Goal: Task Accomplishment & Management: Complete application form

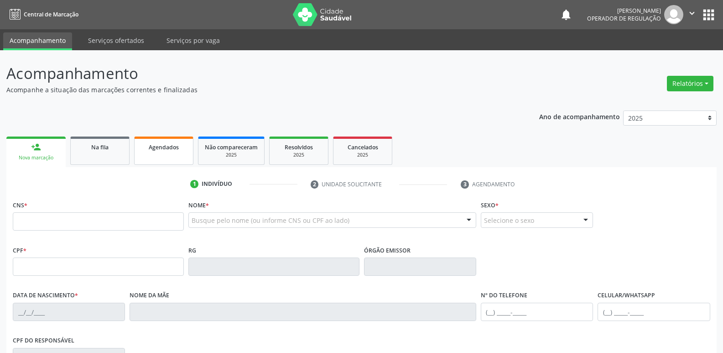
click at [174, 147] on span "Agendados" at bounding box center [164, 147] width 30 height 8
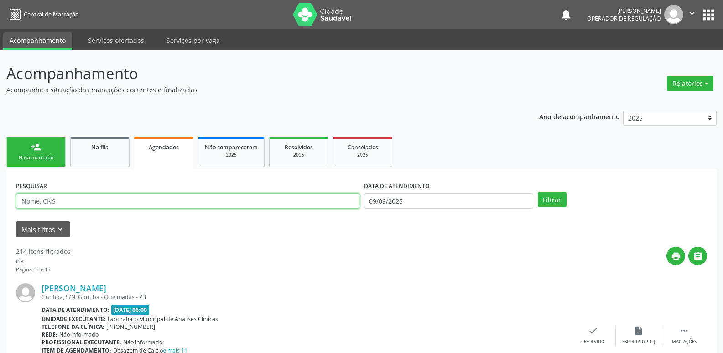
click at [57, 201] on input "text" at bounding box center [187, 201] width 343 height 16
type input "[PERSON_NAME]"
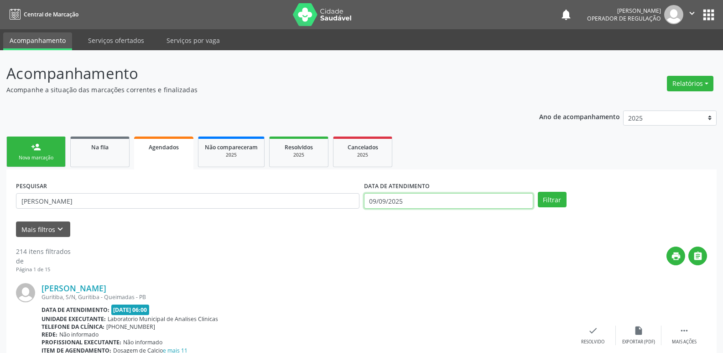
click at [400, 201] on input "09/09/2025" at bounding box center [448, 201] width 169 height 16
click at [538, 192] on button "Filtrar" at bounding box center [552, 200] width 29 height 16
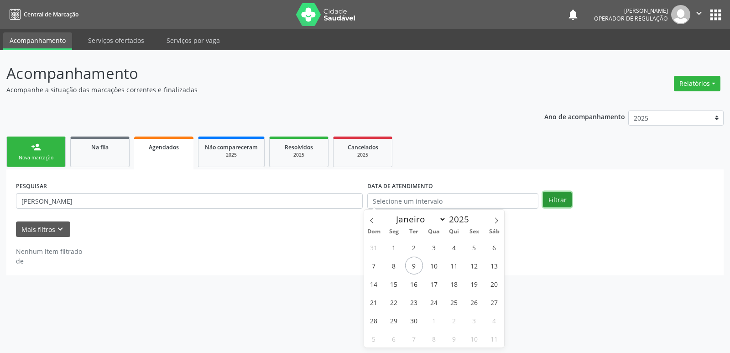
click at [558, 204] on button "Filtrar" at bounding box center [557, 200] width 29 height 16
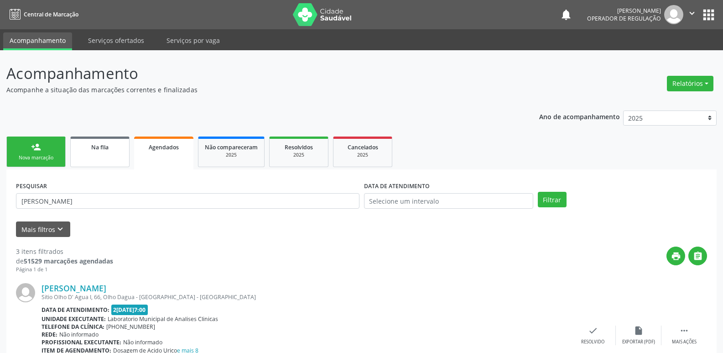
click at [123, 152] on link "Na fila" at bounding box center [99, 151] width 59 height 31
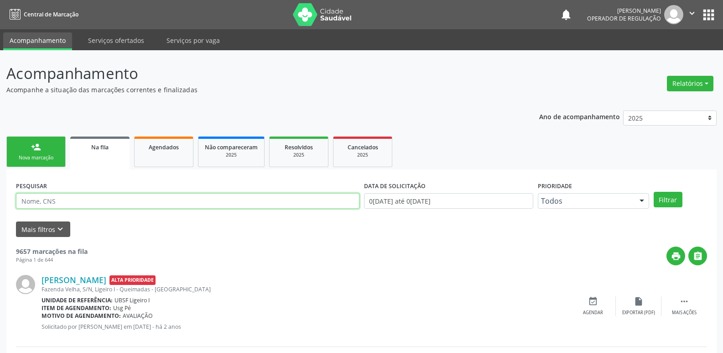
click at [90, 201] on input "text" at bounding box center [187, 201] width 343 height 16
type input "[PERSON_NAME]"
click at [654, 192] on button "Filtrar" at bounding box center [668, 200] width 29 height 16
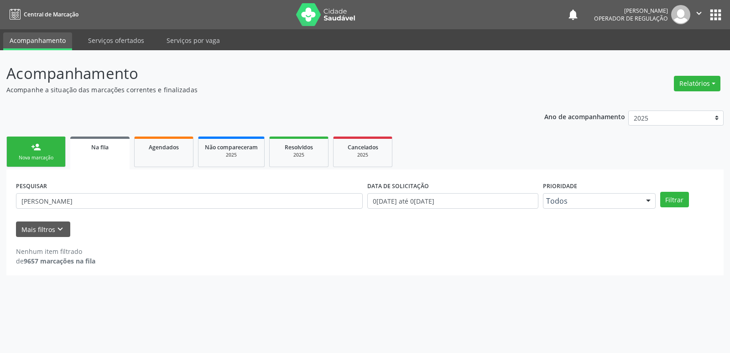
click at [44, 157] on div "Nova marcação" at bounding box center [36, 157] width 46 height 7
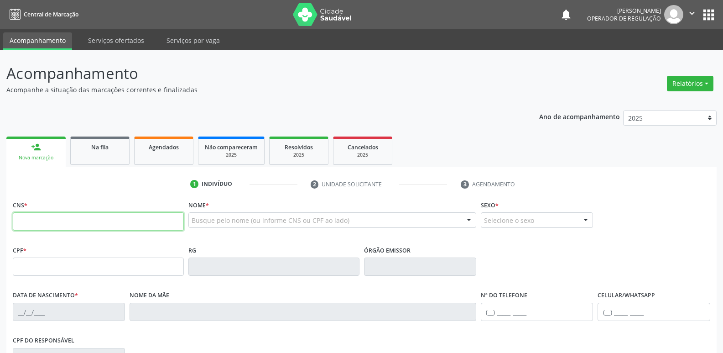
click at [62, 218] on input "text" at bounding box center [98, 221] width 171 height 18
type input "700 0082 7263 7701"
type input "738.691.044-49"
type input "0[DATE]"
type input "[PERSON_NAME]"
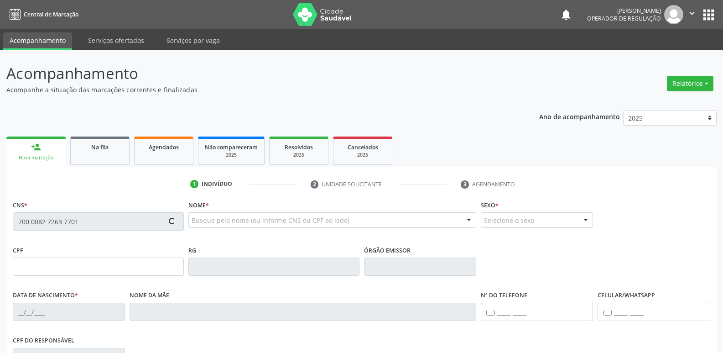
type input "[PHONE_NUMBER]"
type input "66"
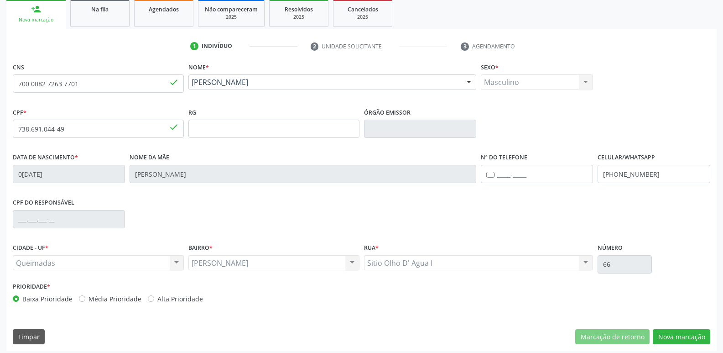
scroll to position [142, 0]
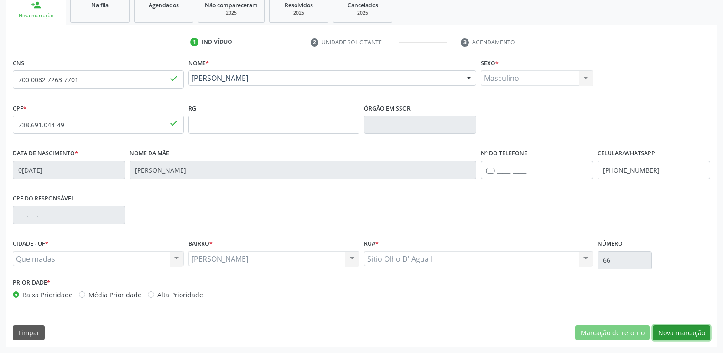
click at [671, 329] on button "Nova marcação" at bounding box center [681, 333] width 57 height 16
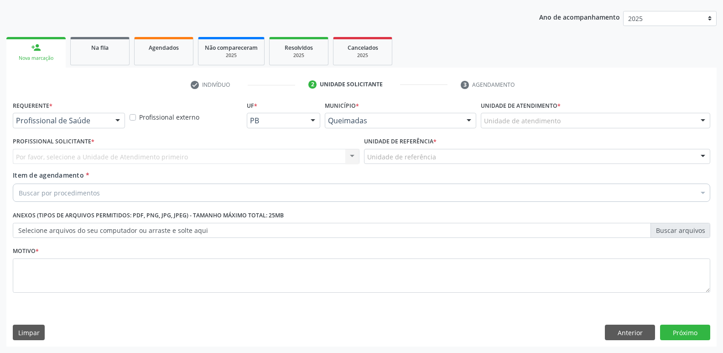
drag, startPoint x: 76, startPoint y: 122, endPoint x: 72, endPoint y: 126, distance: 5.8
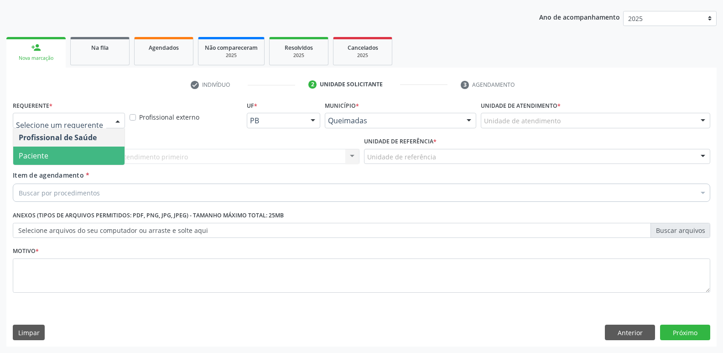
drag, startPoint x: 57, startPoint y: 155, endPoint x: 67, endPoint y: 149, distance: 11.4
click at [57, 155] on span "Paciente" at bounding box center [68, 155] width 111 height 18
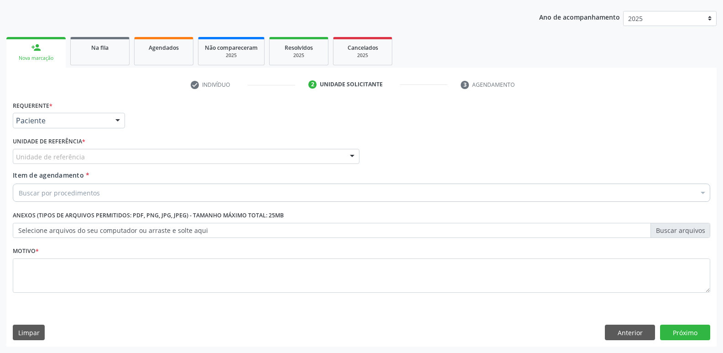
click at [70, 149] on div "Unidade de referência" at bounding box center [186, 157] width 347 height 16
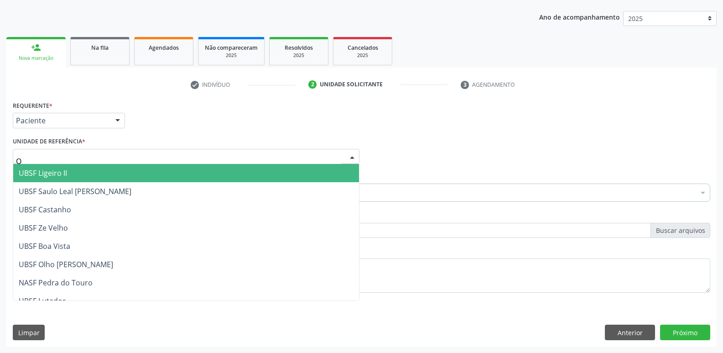
type input "OL"
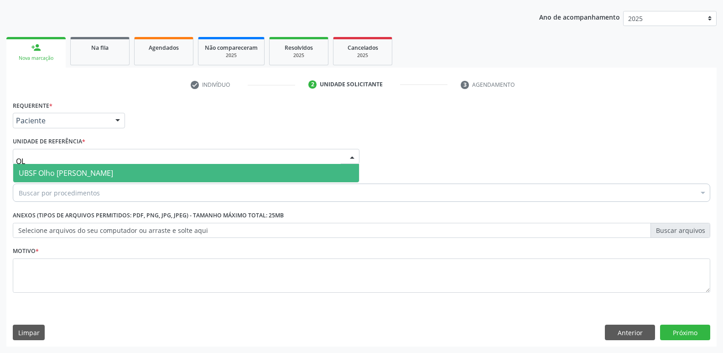
click at [44, 170] on span "UBSF Olho [PERSON_NAME]" at bounding box center [66, 173] width 94 height 10
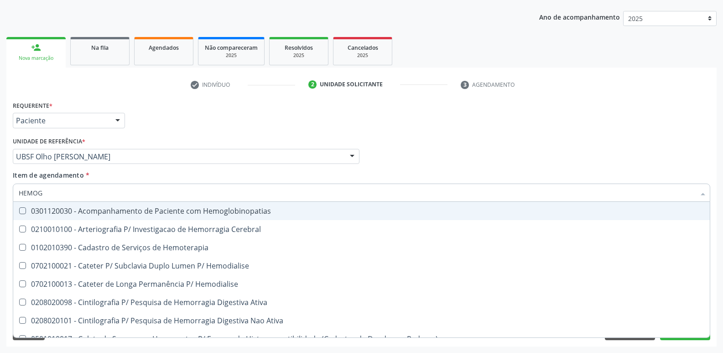
type input "HEMOGR"
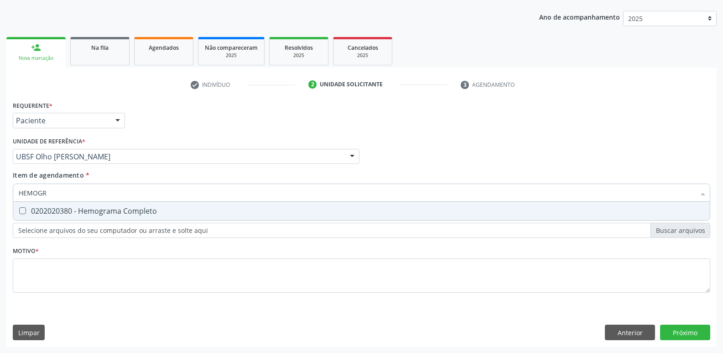
click at [71, 213] on div "0202020380 - Hemograma Completo" at bounding box center [361, 210] width 685 height 7
checkbox Completo "true"
type input "HEMOG"
checkbox Completo "false"
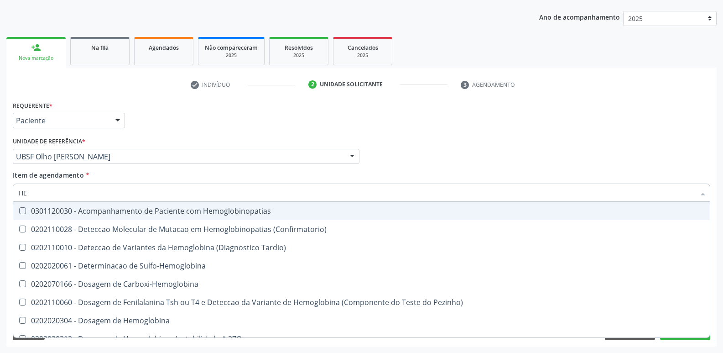
type input "H"
type input "G"
checkbox Completo "false"
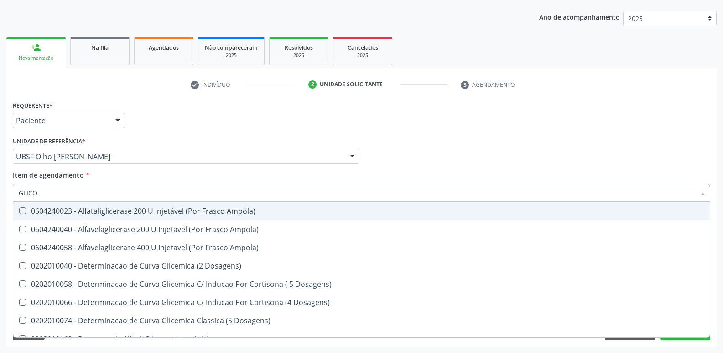
type input "GLICOS"
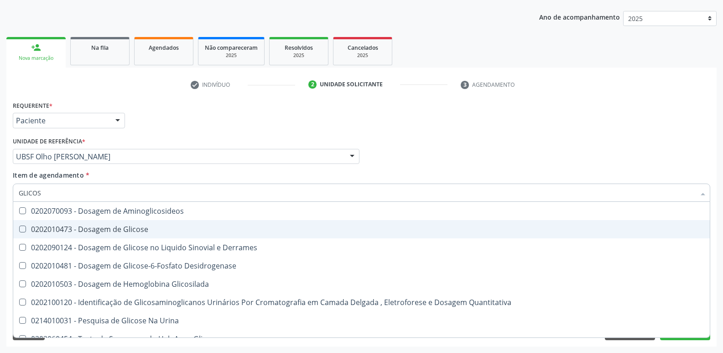
click at [88, 226] on div "0202010473 - Dosagem de Glicose" at bounding box center [361, 228] width 685 height 7
checkbox Glicose "true"
type input "GLICO"
checkbox Glicose "false"
checkbox Derrames "true"
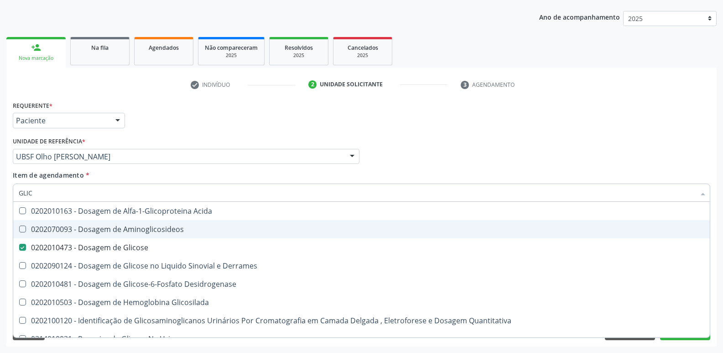
type input "GLI"
checkbox Glicose "false"
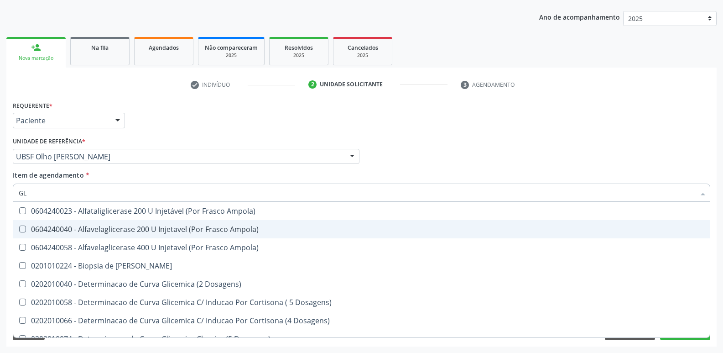
type input "G"
checkbox Glicose "false"
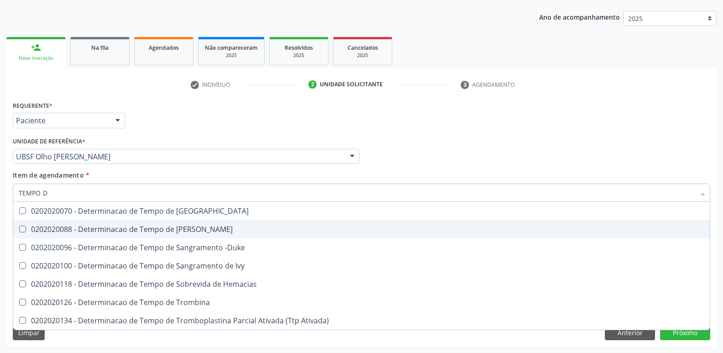
type input "TEMPO DE"
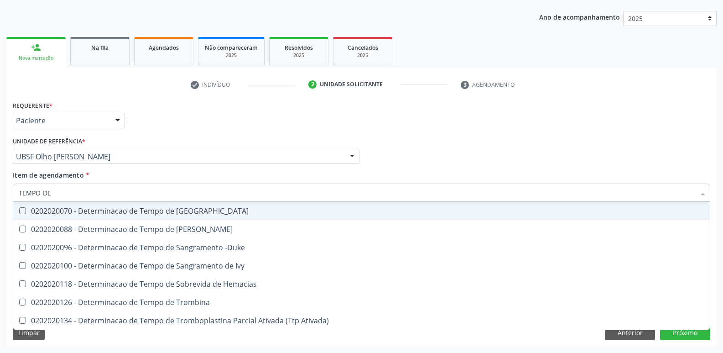
click at [103, 207] on span "0202020070 - Determinacao de Tempo de [GEOGRAPHIC_DATA]" at bounding box center [361, 211] width 696 height 18
checkbox Coagulacao "true"
click at [211, 113] on div "Requerente * Paciente Profissional de Saúde Paciente Nenhum resultado encontrad…" at bounding box center [361, 117] width 702 height 36
checkbox Euglobulina "true"
checkbox -Duke "true"
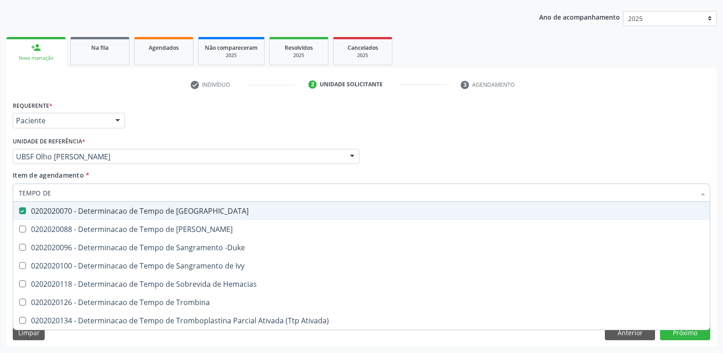
checkbox Ivy "true"
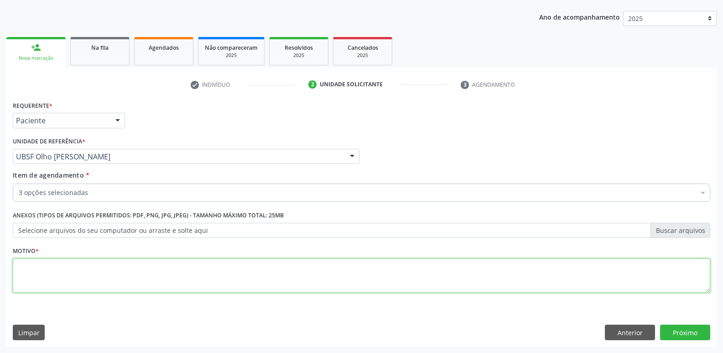
click at [74, 271] on textarea at bounding box center [361, 275] width 697 height 35
paste textarea "A"
type textarea "AVALIAÇÃO"
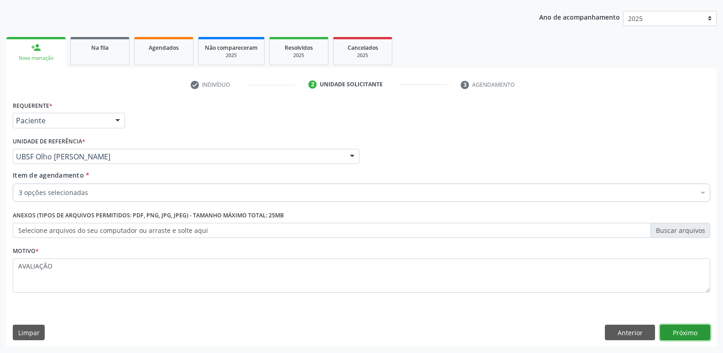
click at [684, 332] on button "Próximo" at bounding box center [685, 332] width 50 height 16
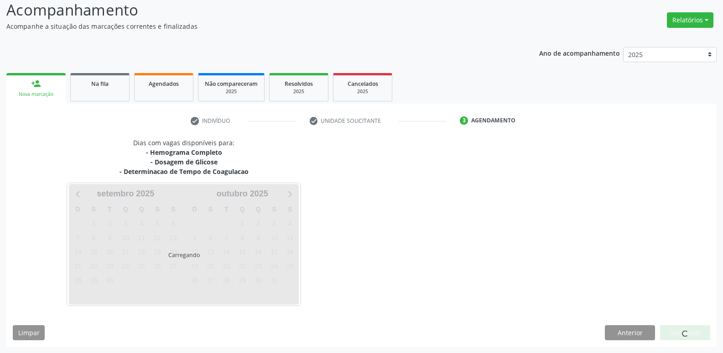
scroll to position [63, 0]
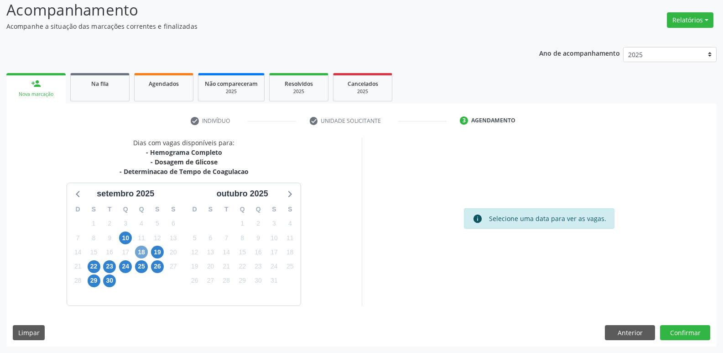
click at [145, 249] on span "18" at bounding box center [141, 251] width 13 height 13
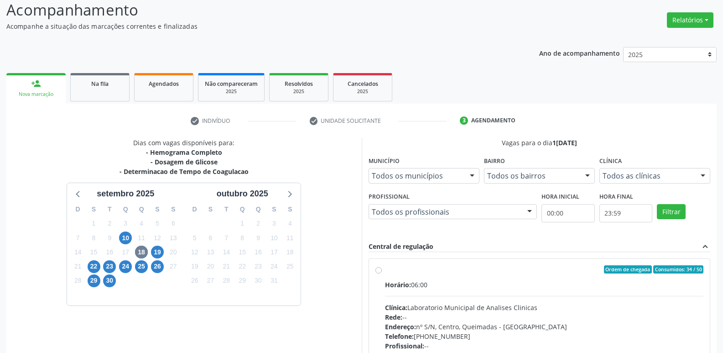
drag, startPoint x: 623, startPoint y: 317, endPoint x: 619, endPoint y: 257, distance: 59.9
click at [624, 306] on div "Horário: 06:00 Clínica: Laboratorio Municipal de Analises Clinicas Rede: -- End…" at bounding box center [544, 342] width 319 height 125
radio input "true"
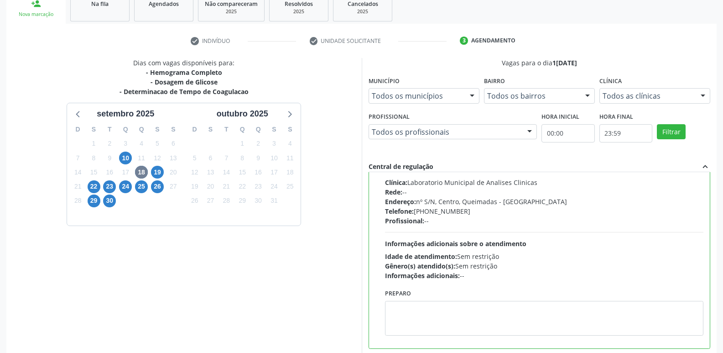
scroll to position [192, 0]
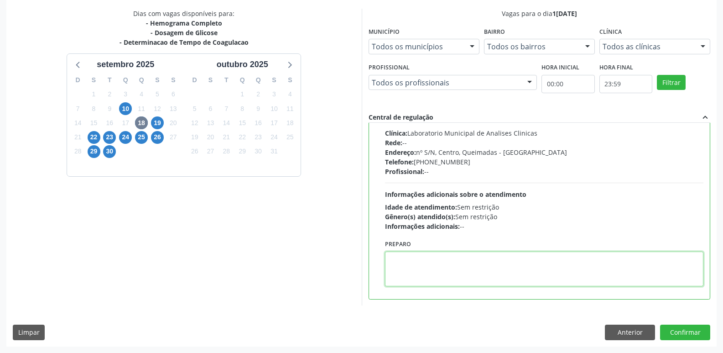
click at [445, 268] on textarea at bounding box center [544, 268] width 319 height 35
type textarea "IR EM [GEOGRAPHIC_DATA]"
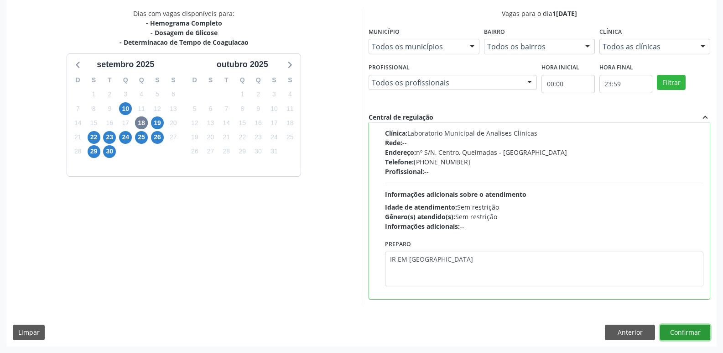
click at [687, 326] on button "Confirmar" at bounding box center [685, 332] width 50 height 16
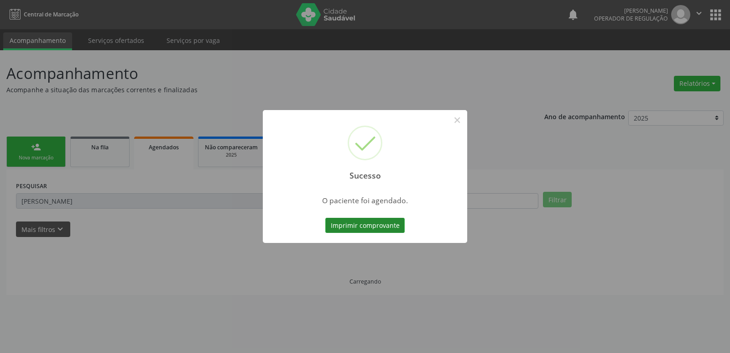
click at [384, 222] on button "Imprimir comprovante" at bounding box center [364, 226] width 79 height 16
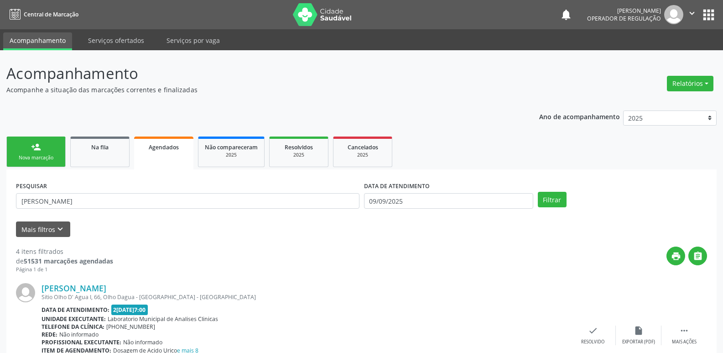
click at [46, 141] on link "person_add Nova marcação" at bounding box center [35, 151] width 59 height 31
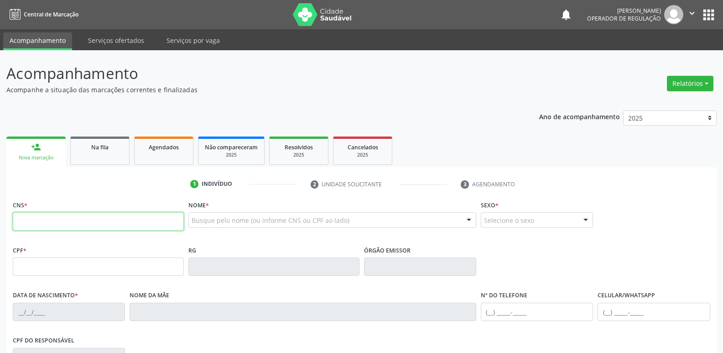
drag, startPoint x: 46, startPoint y: 141, endPoint x: 43, endPoint y: 223, distance: 81.7
click at [43, 223] on input "text" at bounding box center [98, 221] width 171 height 18
type input "700 0082 7263 7701"
type input "738.691.044-49"
type input "0[DATE]"
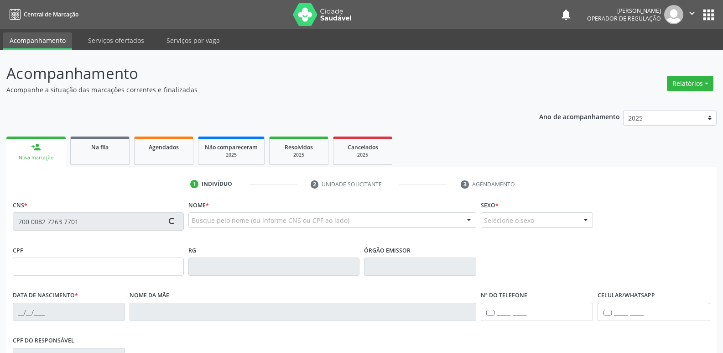
type input "[PERSON_NAME]"
type input "[PHONE_NUMBER]"
type input "66"
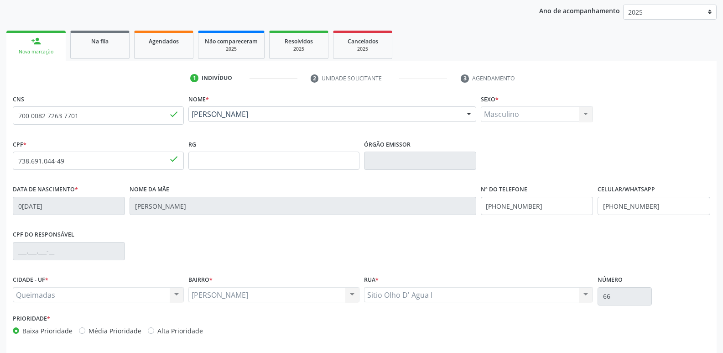
scroll to position [142, 0]
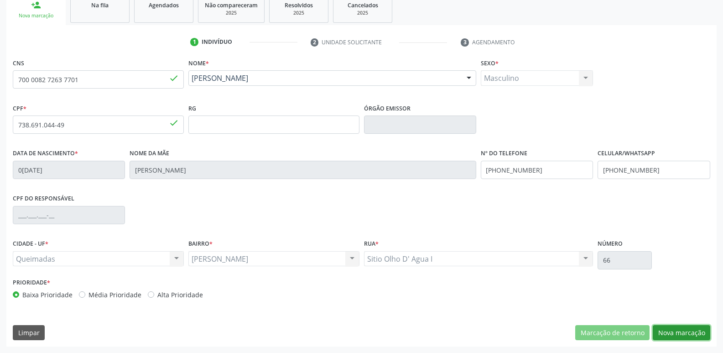
click at [671, 331] on button "Nova marcação" at bounding box center [681, 333] width 57 height 16
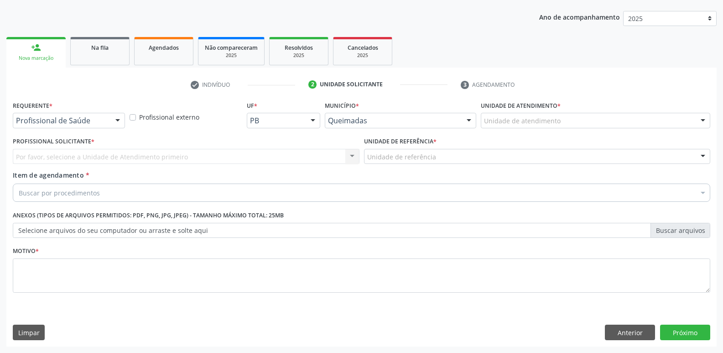
scroll to position [99, 0]
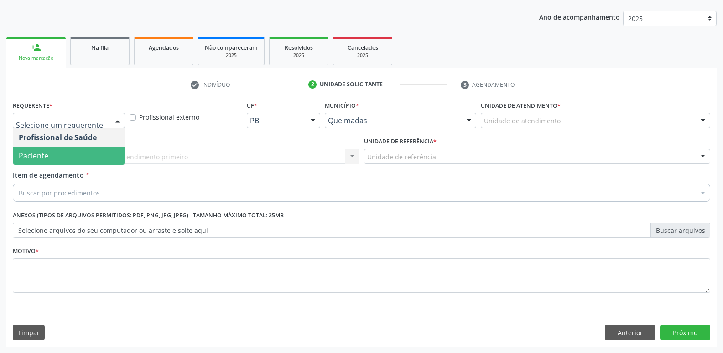
click at [60, 155] on span "Paciente" at bounding box center [68, 155] width 111 height 18
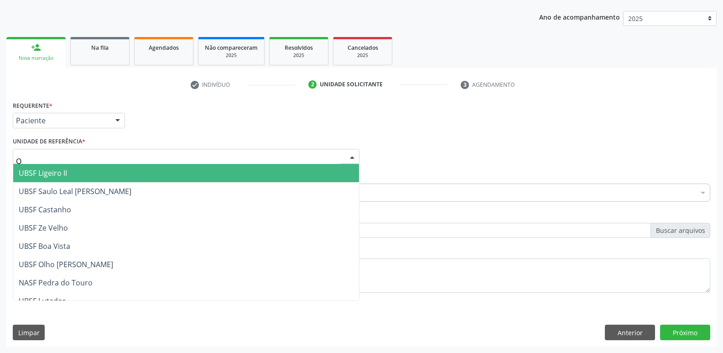
type input "OL"
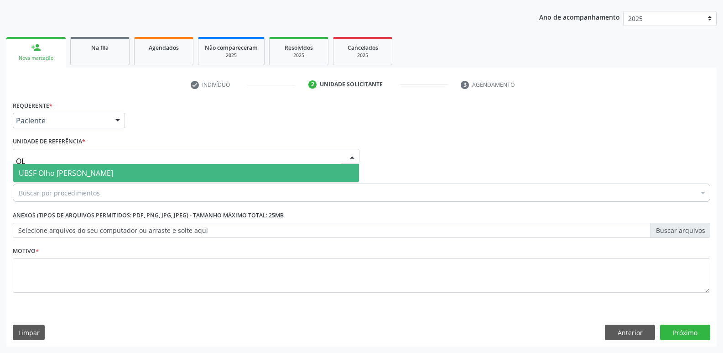
click at [63, 168] on span "UBSF Olho [PERSON_NAME]" at bounding box center [66, 173] width 94 height 10
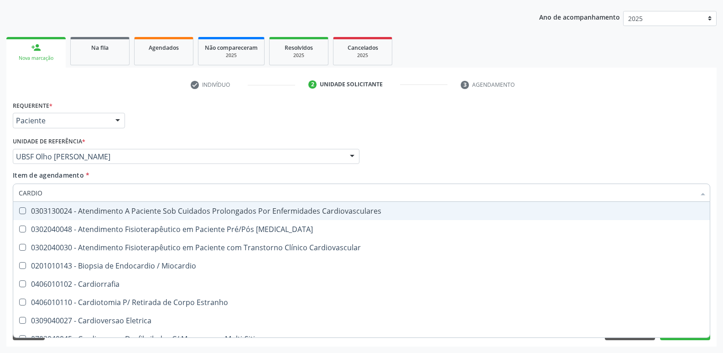
type input "CARDIOL"
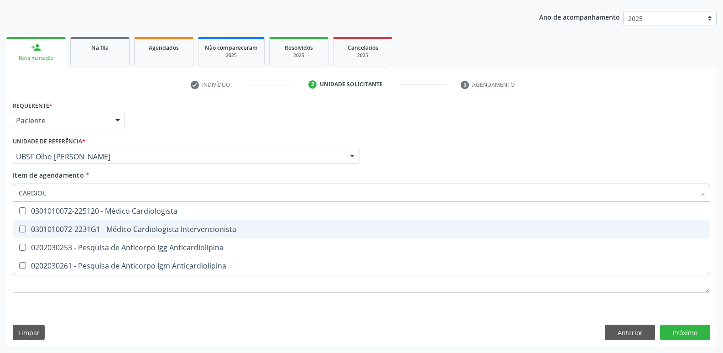
drag, startPoint x: 136, startPoint y: 230, endPoint x: 120, endPoint y: 268, distance: 40.5
click at [135, 230] on div "0301010072-2231G1 - Médico Cardiologista Intervencionista" at bounding box center [361, 228] width 685 height 7
checkbox Intervencionista "true"
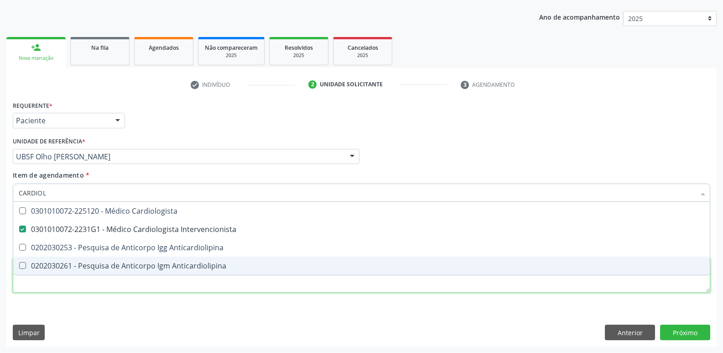
click at [114, 285] on div "Requerente * Paciente Profissional de Saúde Paciente Nenhum resultado encontrad…" at bounding box center [361, 202] width 697 height 207
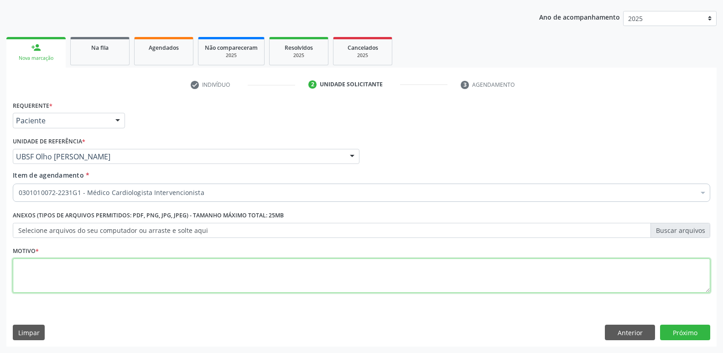
paste textarea "A"
type textarea "AVALIAÇÃO"
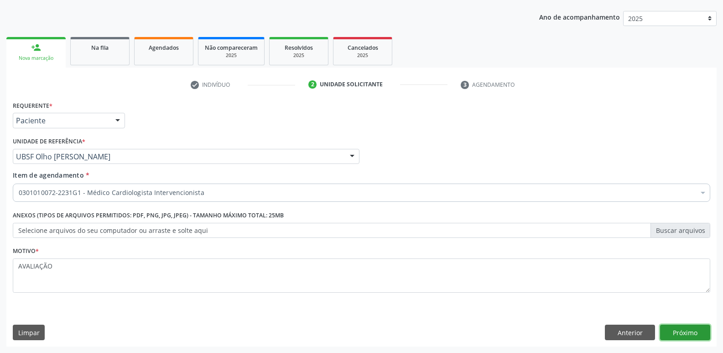
click at [686, 331] on button "Próximo" at bounding box center [685, 332] width 50 height 16
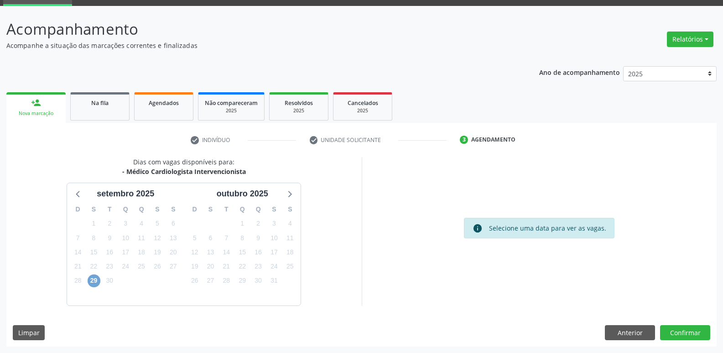
drag, startPoint x: 93, startPoint y: 280, endPoint x: 167, endPoint y: 293, distance: 74.5
click at [97, 280] on span "29" at bounding box center [94, 280] width 13 height 13
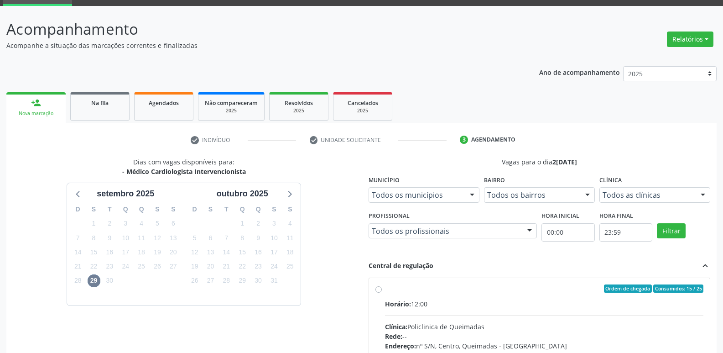
drag, startPoint x: 629, startPoint y: 309, endPoint x: 639, endPoint y: 293, distance: 18.6
radio input "true"
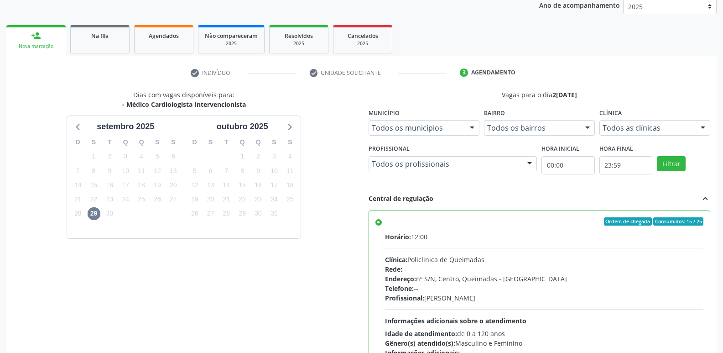
scroll to position [192, 0]
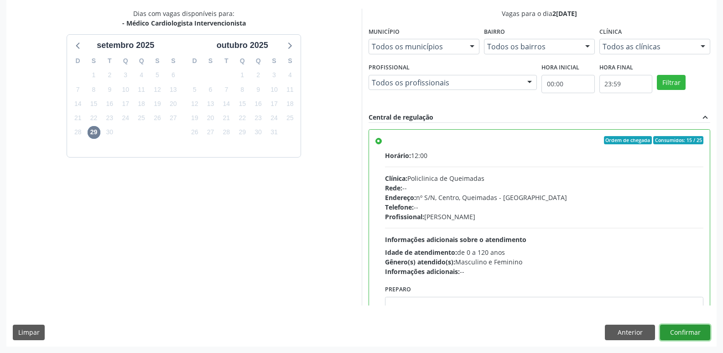
click at [678, 327] on button "Confirmar" at bounding box center [685, 332] width 50 height 16
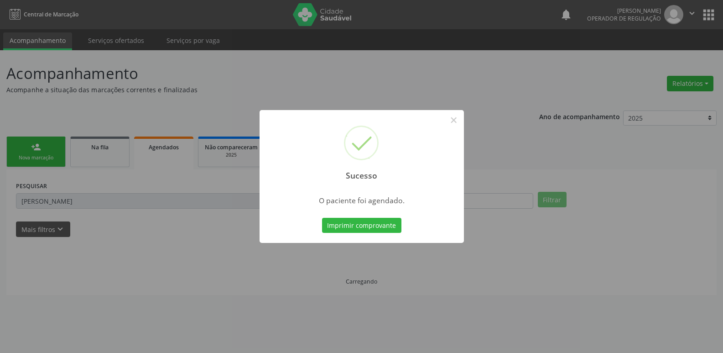
scroll to position [0, 0]
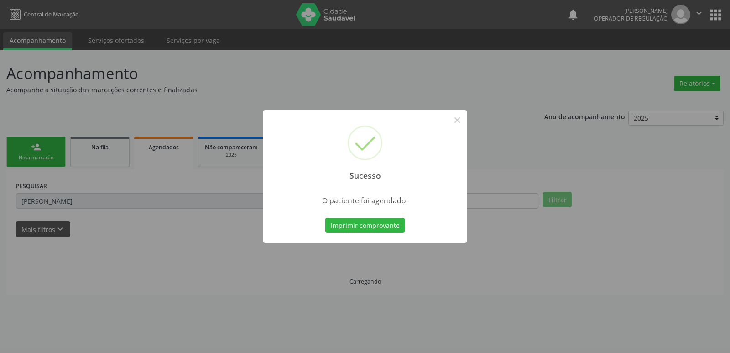
click at [325, 218] on button "Imprimir comprovante" at bounding box center [364, 226] width 79 height 16
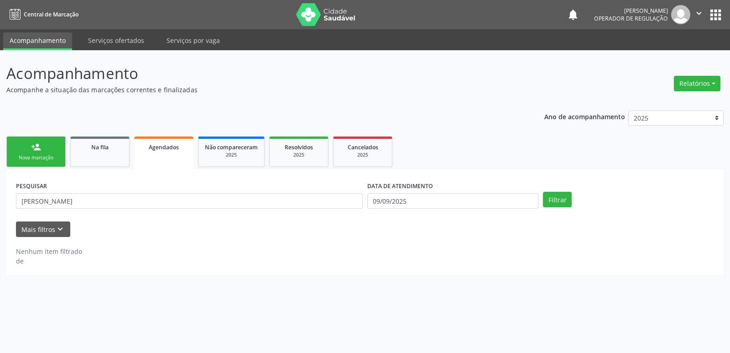
click at [53, 140] on link "person_add Nova marcação" at bounding box center [35, 151] width 59 height 31
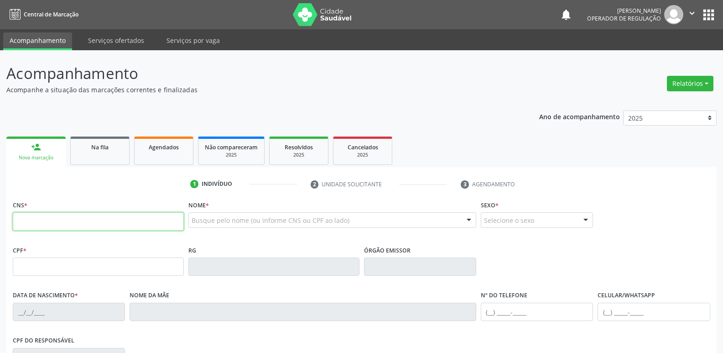
click at [44, 225] on input "text" at bounding box center [98, 221] width 171 height 18
